Goal: Navigation & Orientation: Understand site structure

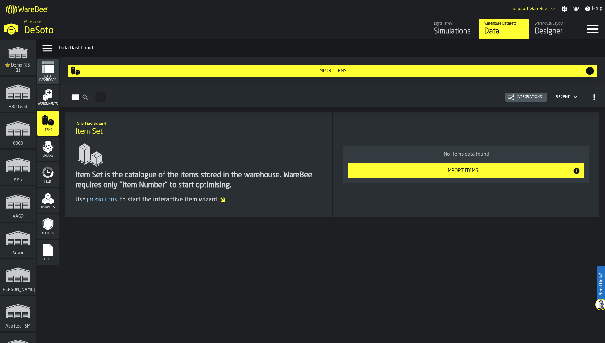
click at [550, 29] on div "Designer" at bounding box center [555, 31] width 40 height 10
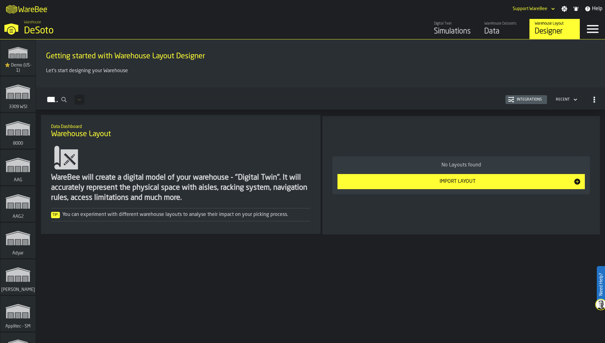
click at [452, 25] on div "Digital Twin" at bounding box center [454, 23] width 40 height 4
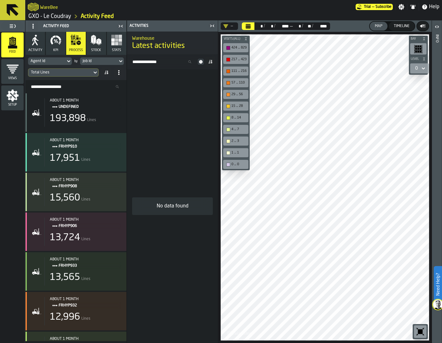
click at [215, 26] on icon "button-toggle-Close me" at bounding box center [212, 26] width 8 height 8
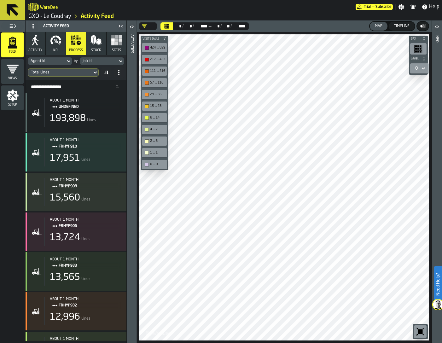
click at [384, 334] on div "button-toolbar-undefined" at bounding box center [420, 331] width 13 height 13
click at [384, 68] on div "0" at bounding box center [417, 69] width 8 height 8
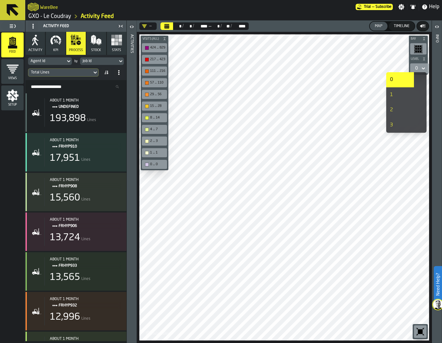
click at [384, 96] on div "1" at bounding box center [400, 95] width 20 height 8
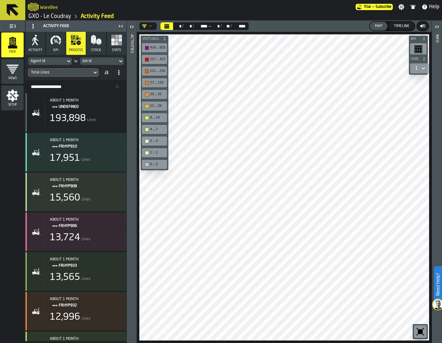
click at [384, 69] on icon at bounding box center [423, 69] width 6 height 8
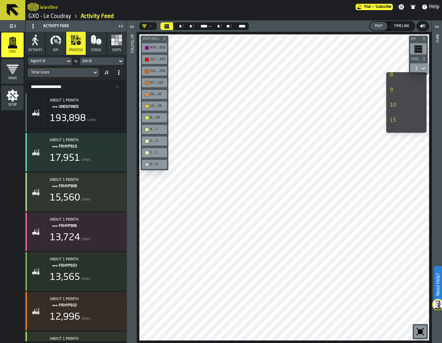
scroll to position [123, 0]
click at [384, 110] on div "10" at bounding box center [400, 108] width 20 height 8
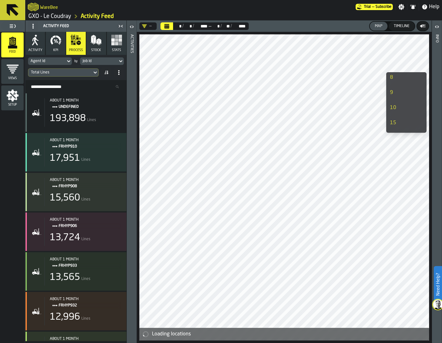
click at [12, 97] on icon "menu Setup" at bounding box center [13, 96] width 12 height 12
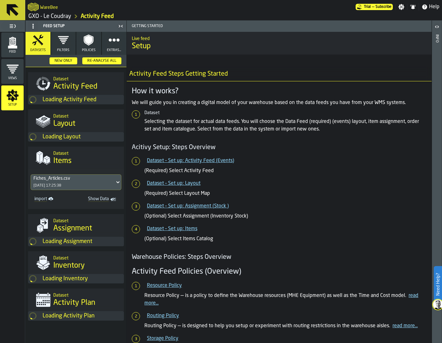
click at [107, 48] on button "Extras..." at bounding box center [114, 43] width 25 height 23
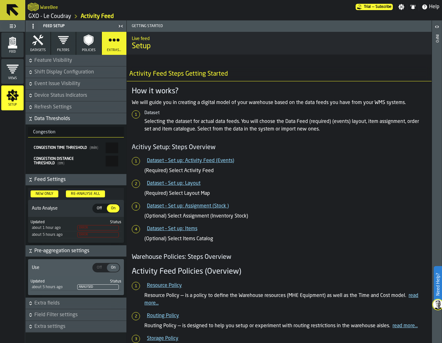
click at [34, 42] on icon "button" at bounding box center [37, 40] width 11 height 11
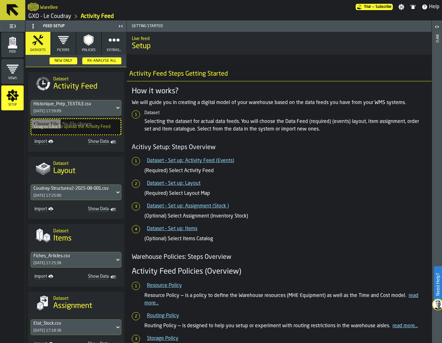
click at [11, 40] on icon "menu Feed" at bounding box center [12, 42] width 7 height 8
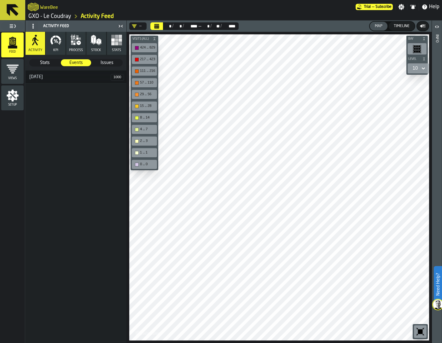
click at [66, 81] on h3 "25 July 1000" at bounding box center [76, 77] width 101 height 13
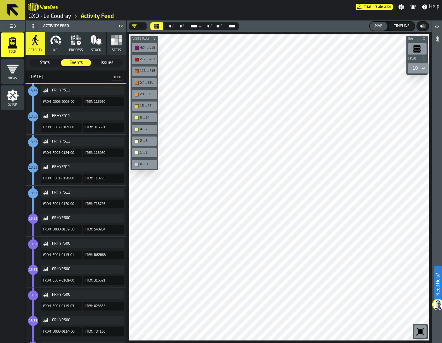
click at [9, 95] on icon "menu Setup" at bounding box center [13, 96] width 12 height 12
